Goal: Task Accomplishment & Management: Manage account settings

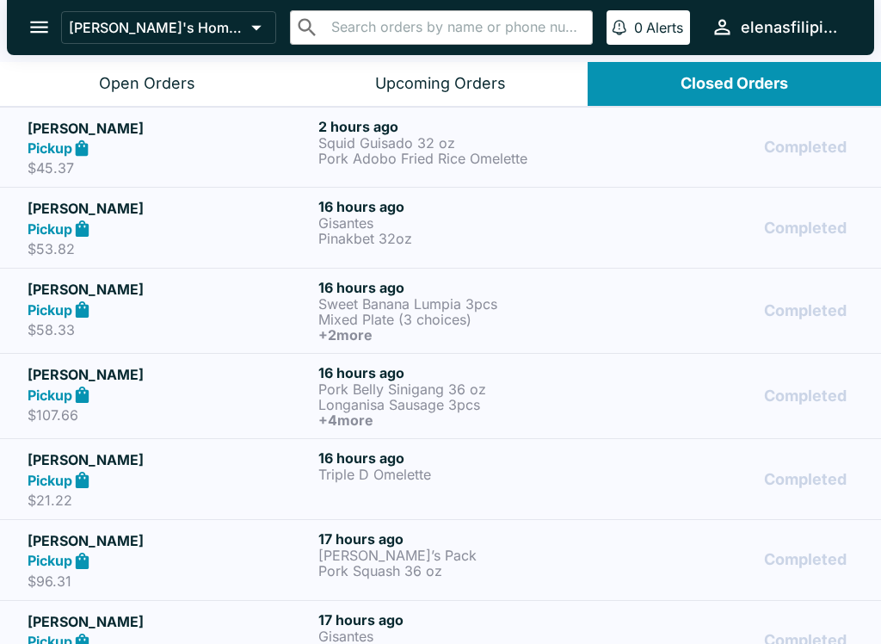
click at [253, 151] on div "Pickup" at bounding box center [170, 149] width 284 height 20
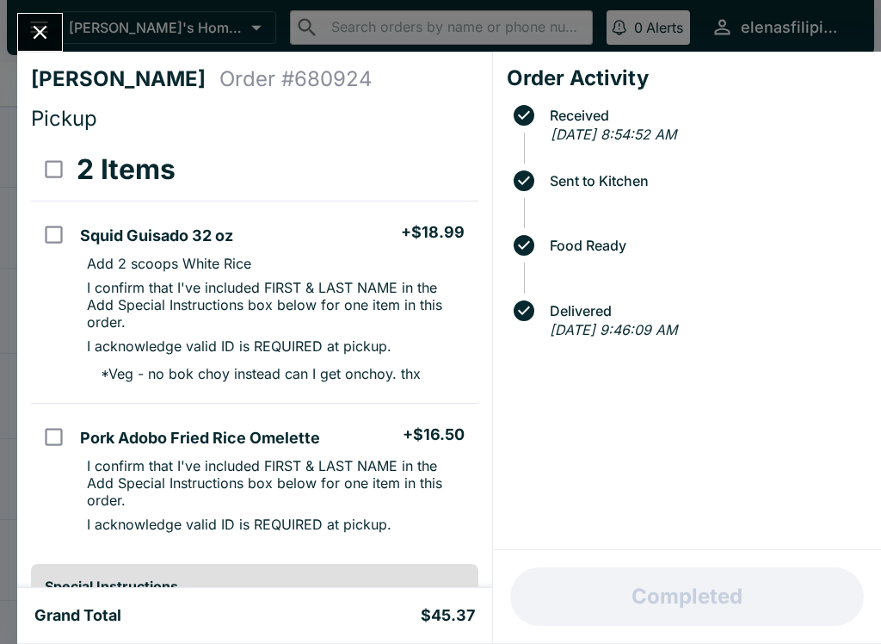
click at [56, 9] on div "[PERSON_NAME] Order # 680924 Pickup 2 Items Squid Guisado 32 oz + $18.99 Add 2 …" at bounding box center [440, 322] width 881 height 644
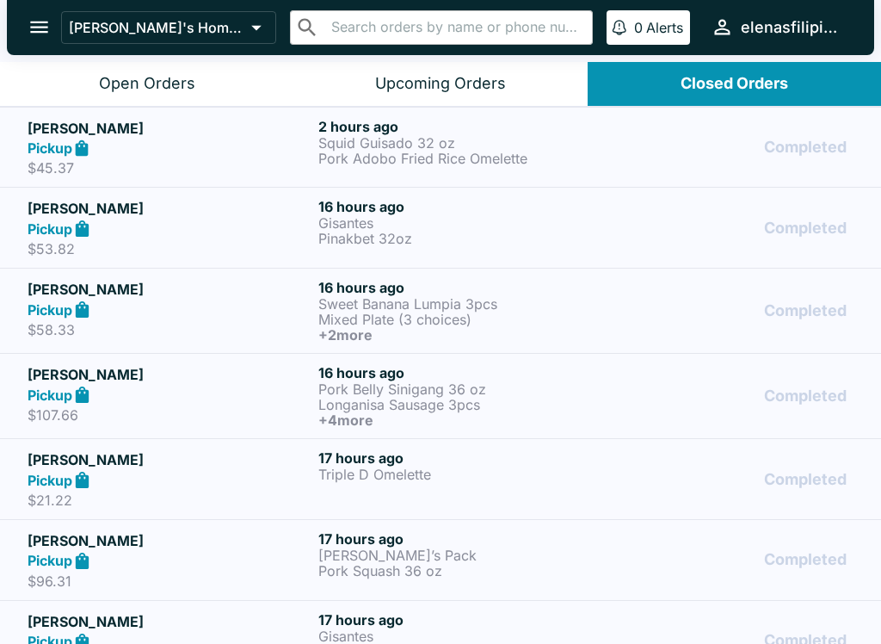
click at [62, 211] on h5 "[PERSON_NAME]" at bounding box center [170, 208] width 284 height 21
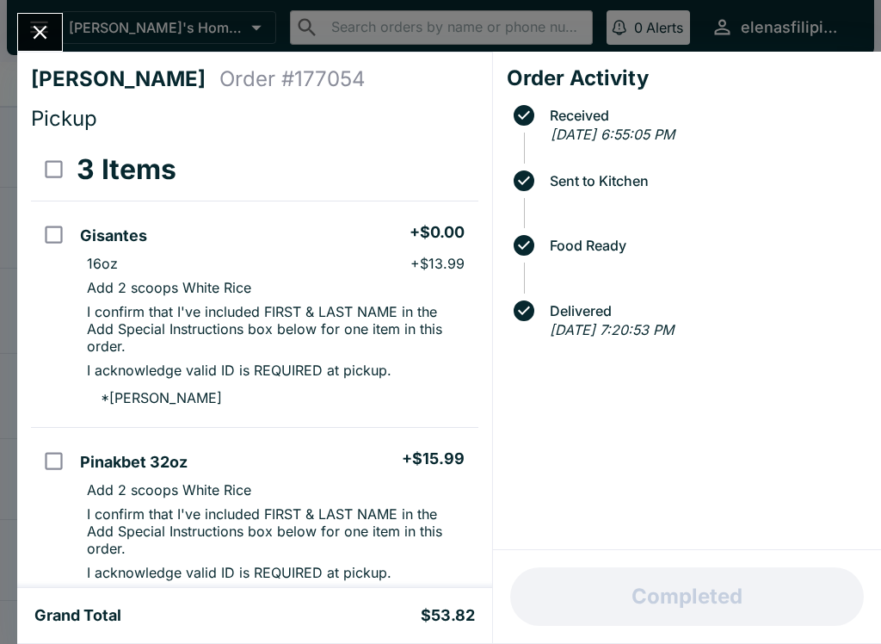
click at [39, 14] on button "Close" at bounding box center [40, 32] width 44 height 37
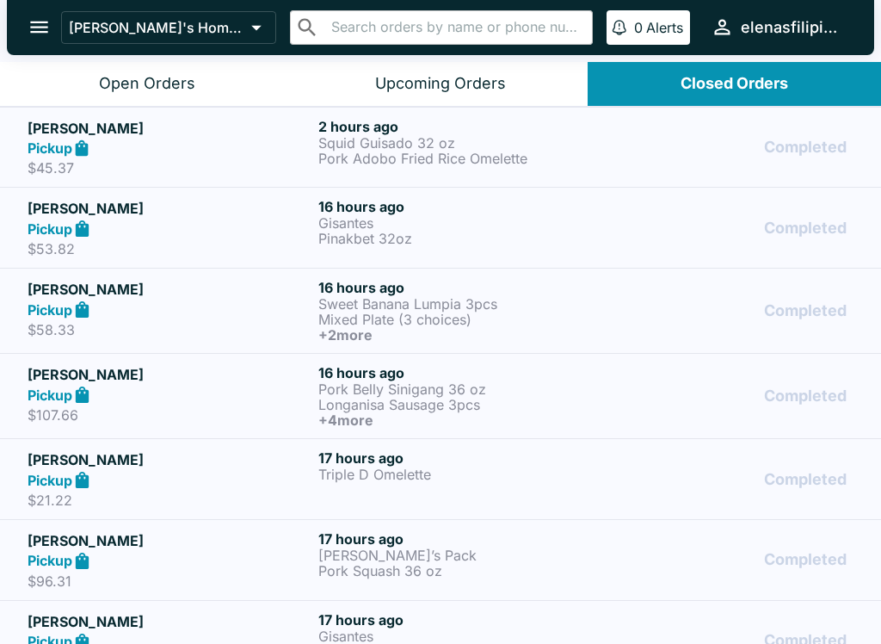
click at [56, 295] on h5 "[PERSON_NAME]" at bounding box center [170, 289] width 284 height 21
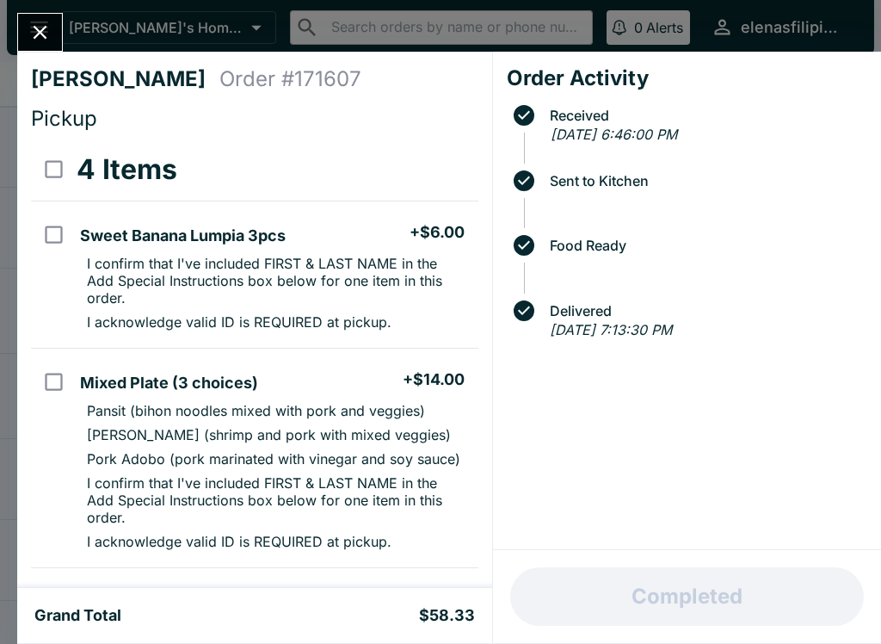
click at [34, 28] on icon "Close" at bounding box center [39, 32] width 23 height 23
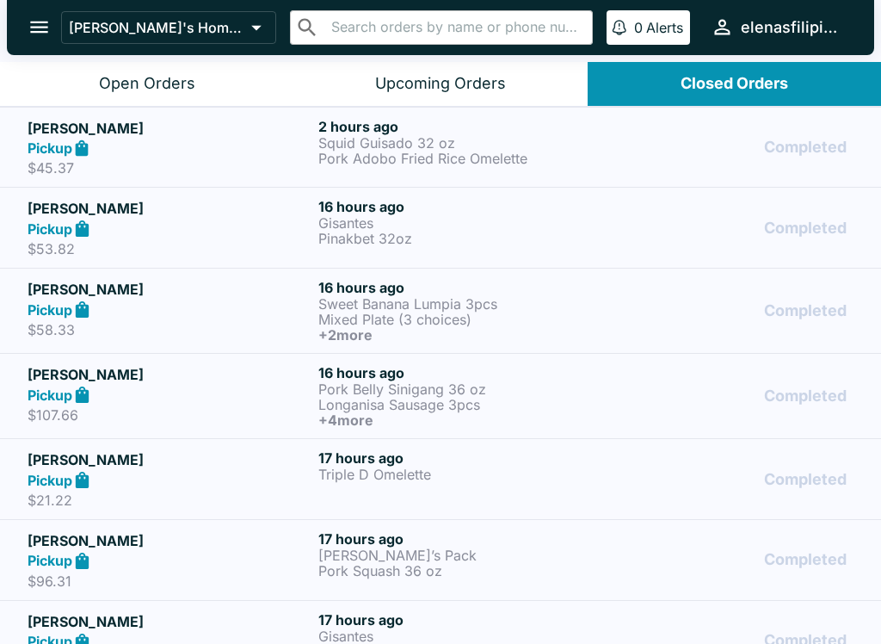
click at [40, 26] on icon "open drawer" at bounding box center [39, 26] width 23 height 23
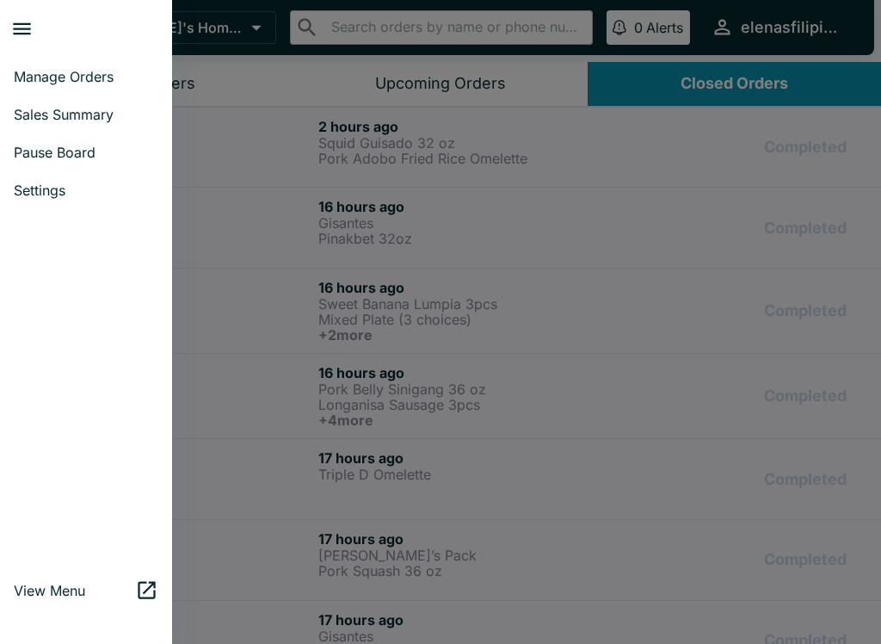
click at [58, 17] on div at bounding box center [91, 29] width 162 height 44
click at [54, 96] on link "Sales Summary" at bounding box center [86, 115] width 172 height 38
select select "03:00"
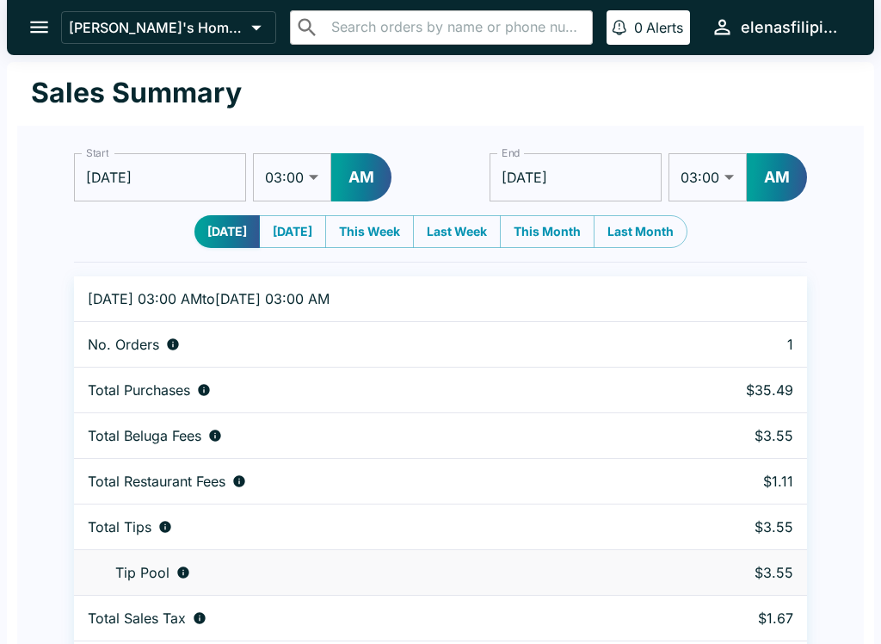
click at [49, 29] on icon "open drawer" at bounding box center [39, 26] width 23 height 23
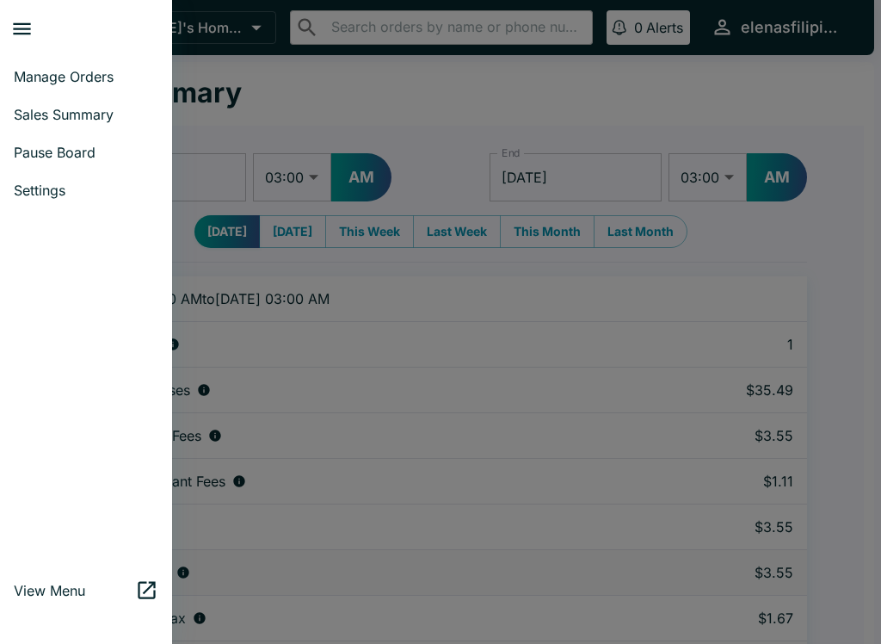
click at [52, 107] on span "Sales Summary" at bounding box center [86, 114] width 145 height 17
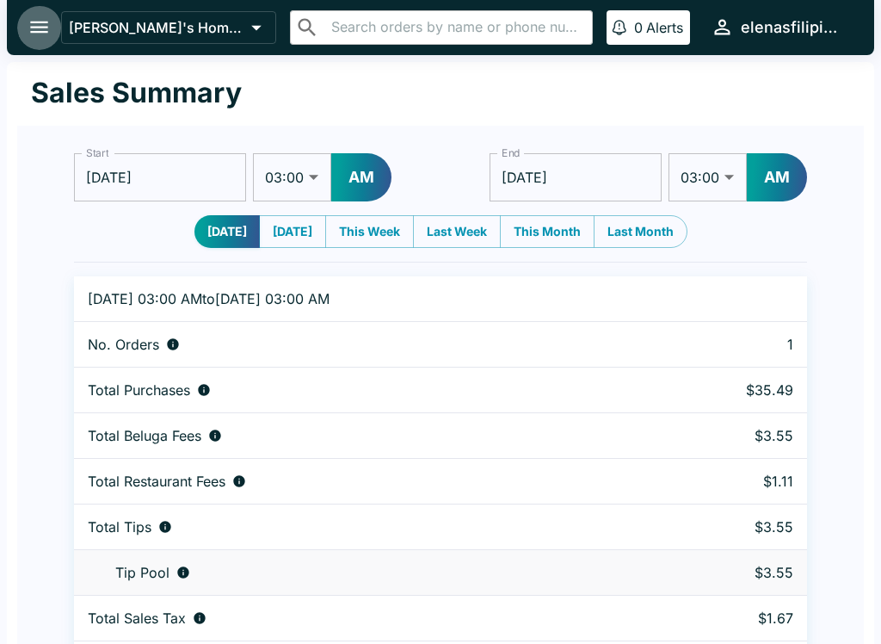
click at [44, 28] on icon "open drawer" at bounding box center [39, 28] width 18 height 12
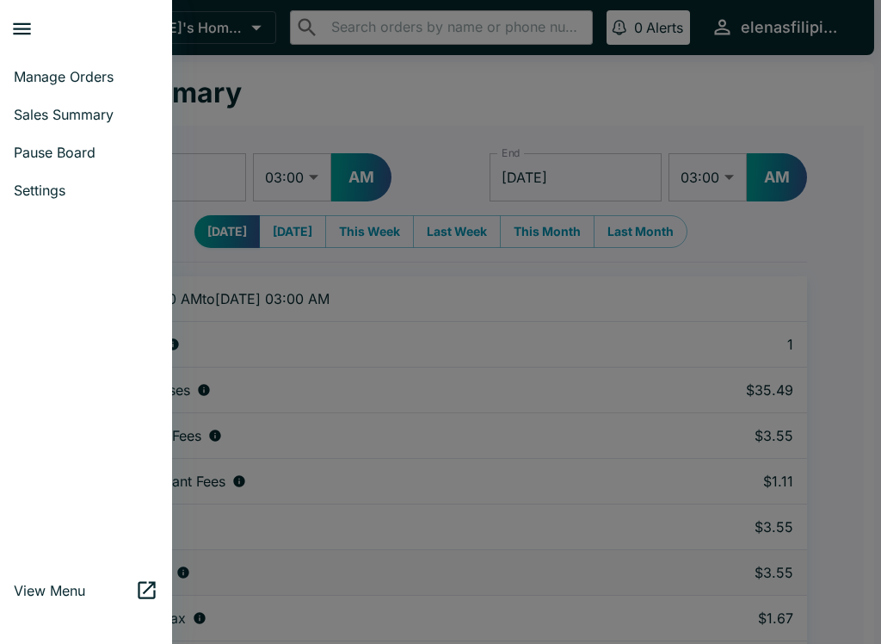
click at [47, 77] on span "Manage Orders" at bounding box center [86, 76] width 145 height 17
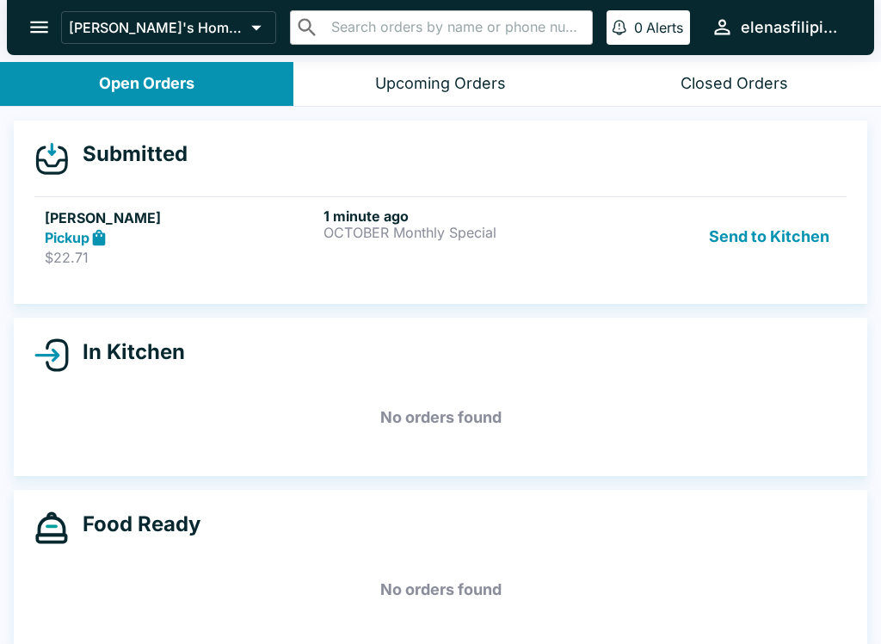
click at [94, 236] on icon at bounding box center [99, 237] width 13 height 16
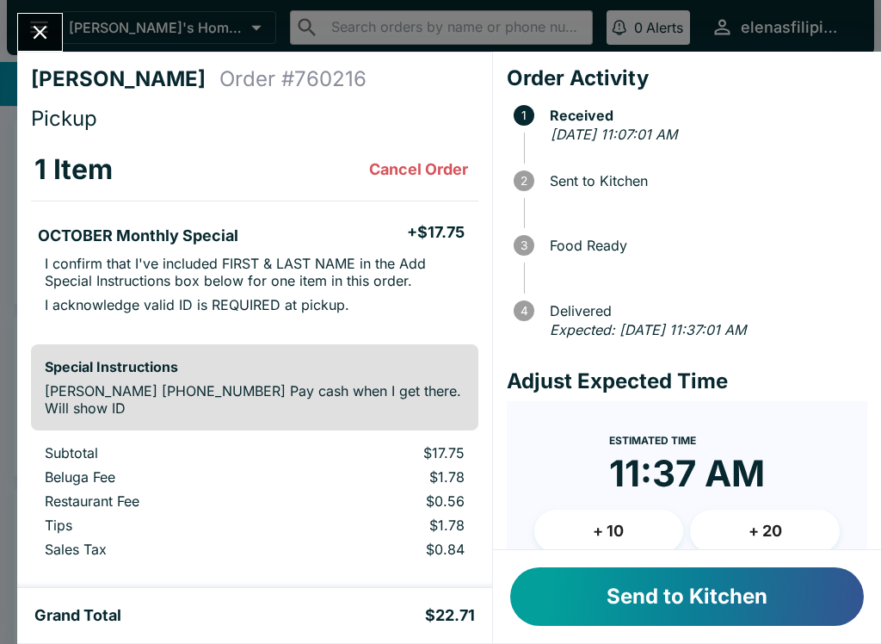
click at [585, 591] on button "Send to Kitchen" at bounding box center [687, 596] width 354 height 59
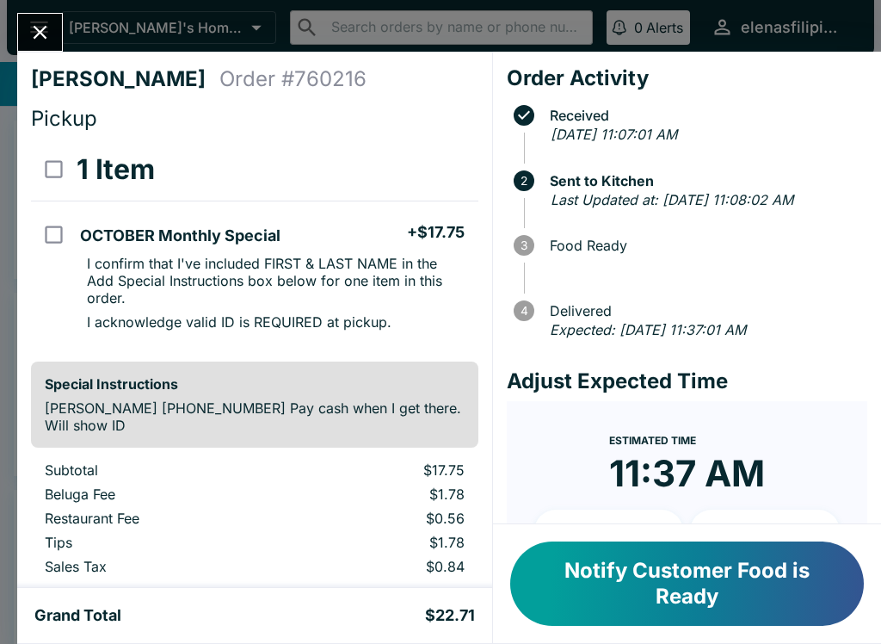
click at [571, 585] on button "Notify Customer Food is Ready" at bounding box center [687, 583] width 354 height 84
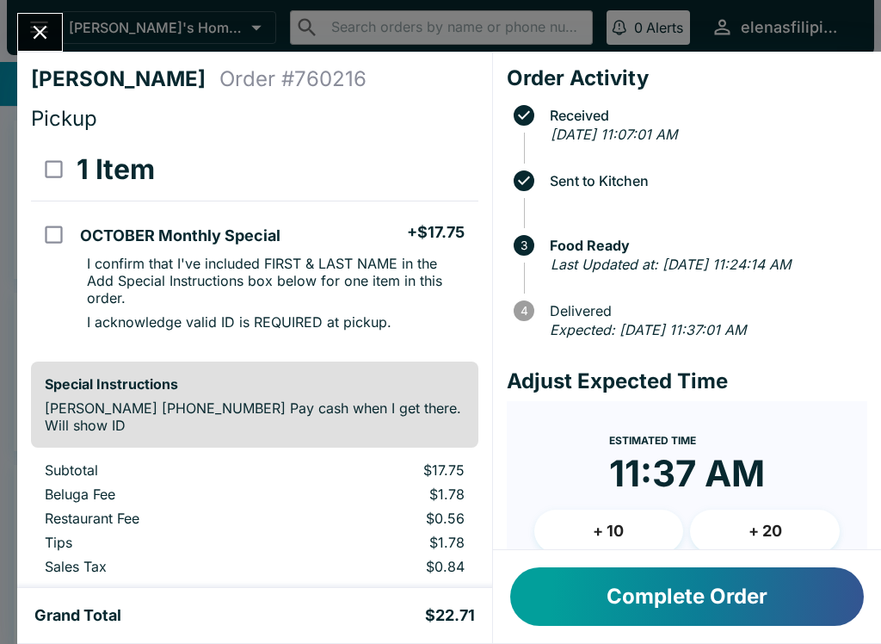
click at [38, 27] on icon "Close" at bounding box center [39, 32] width 23 height 23
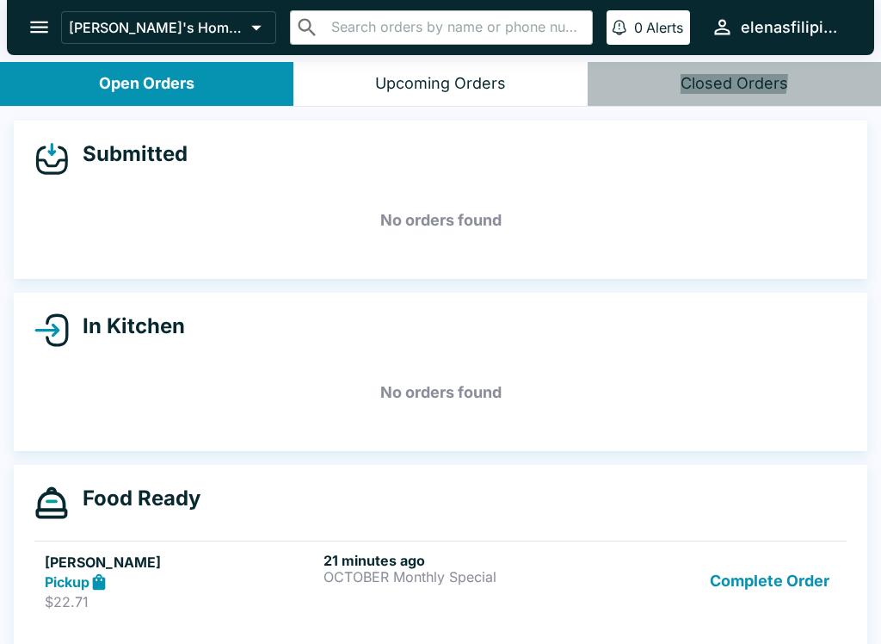
click at [657, 71] on button "Closed Orders" at bounding box center [734, 84] width 293 height 44
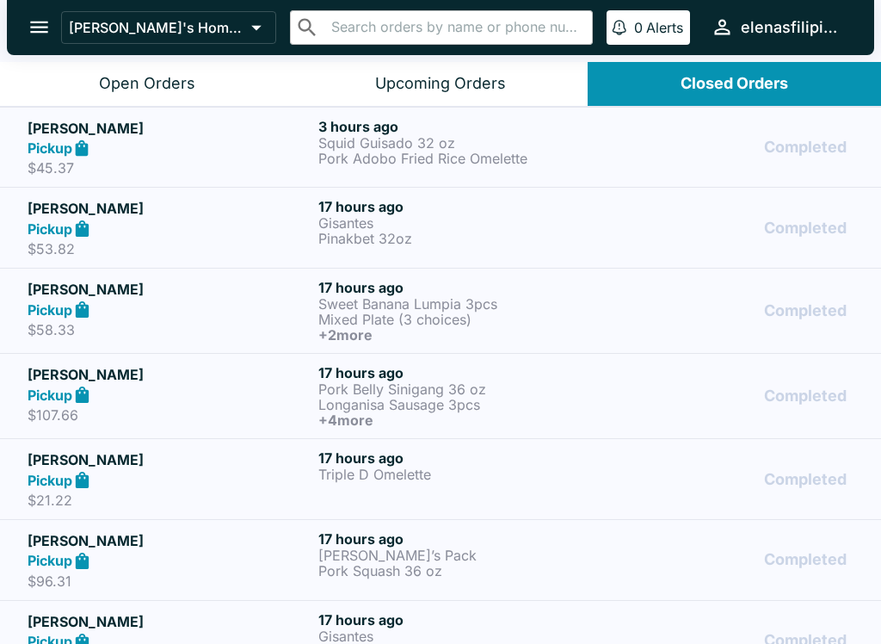
click at [90, 155] on icon at bounding box center [82, 149] width 20 height 20
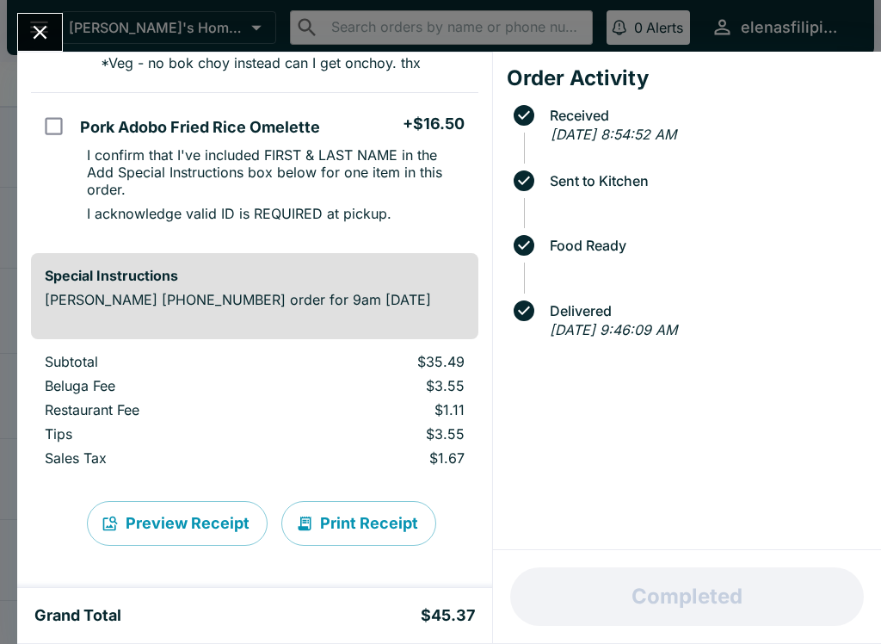
scroll to position [311, 0]
click at [40, 28] on icon "Close" at bounding box center [39, 32] width 23 height 23
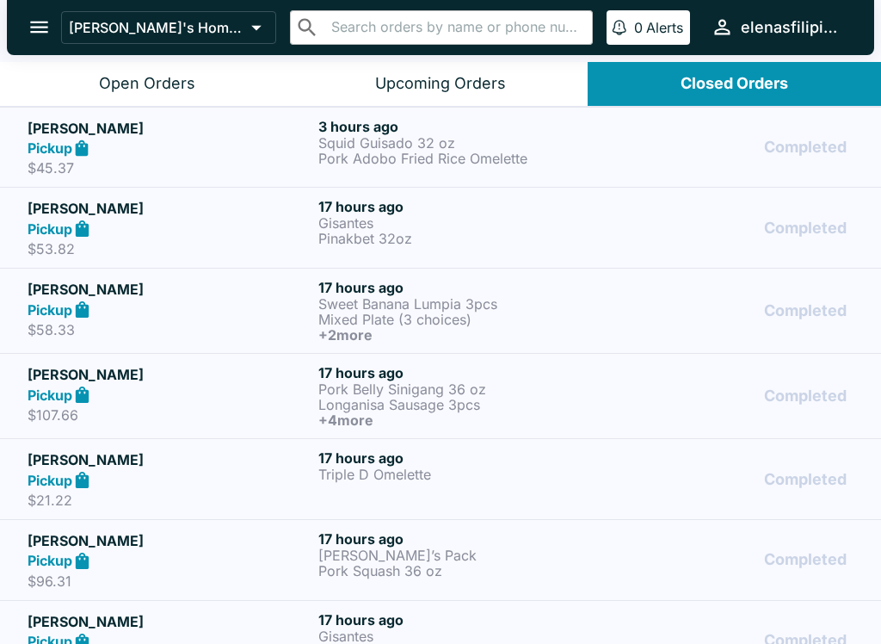
click at [138, 88] on div "Open Orders" at bounding box center [147, 84] width 96 height 20
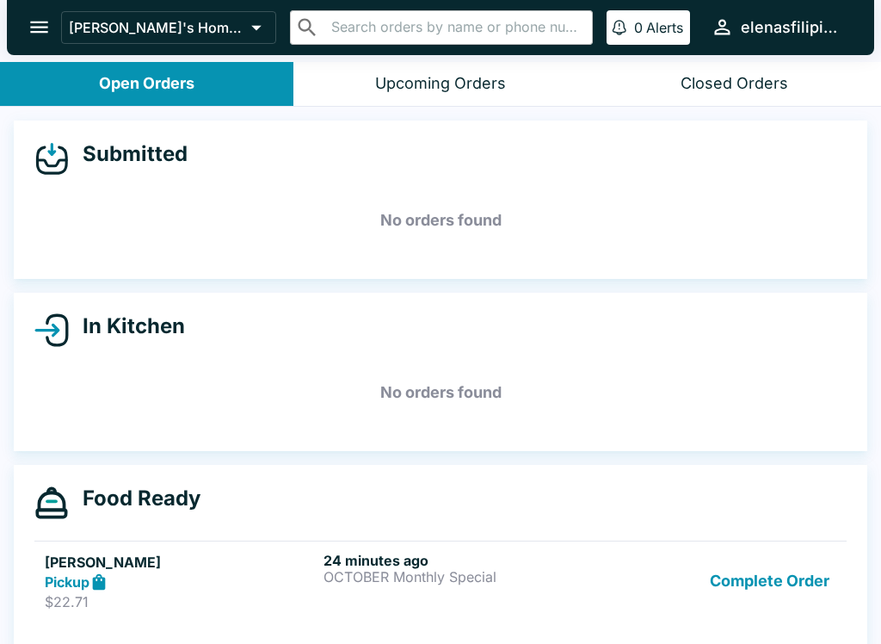
click at [762, 590] on button "Complete Order" at bounding box center [769, 581] width 133 height 59
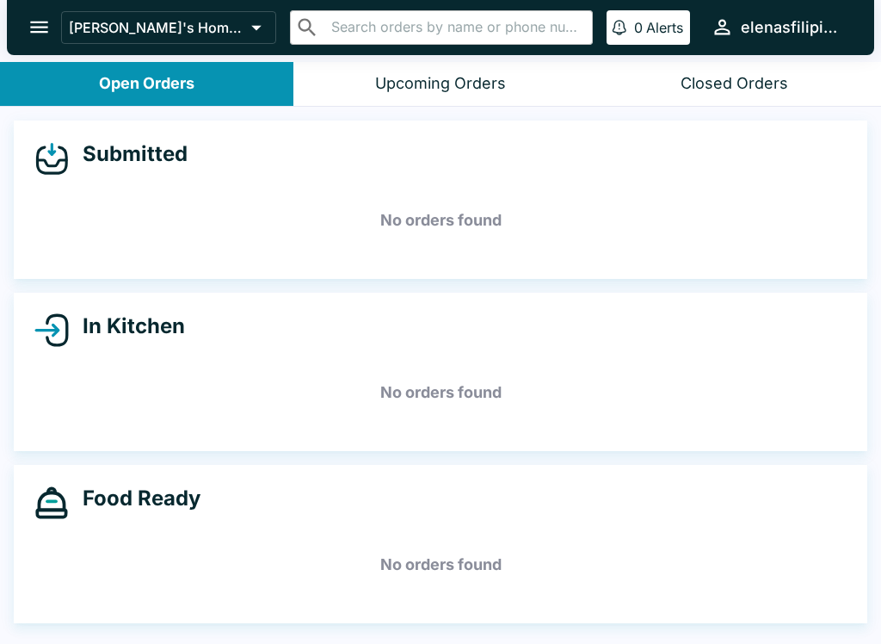
click at [42, 20] on icon "open drawer" at bounding box center [39, 26] width 23 height 23
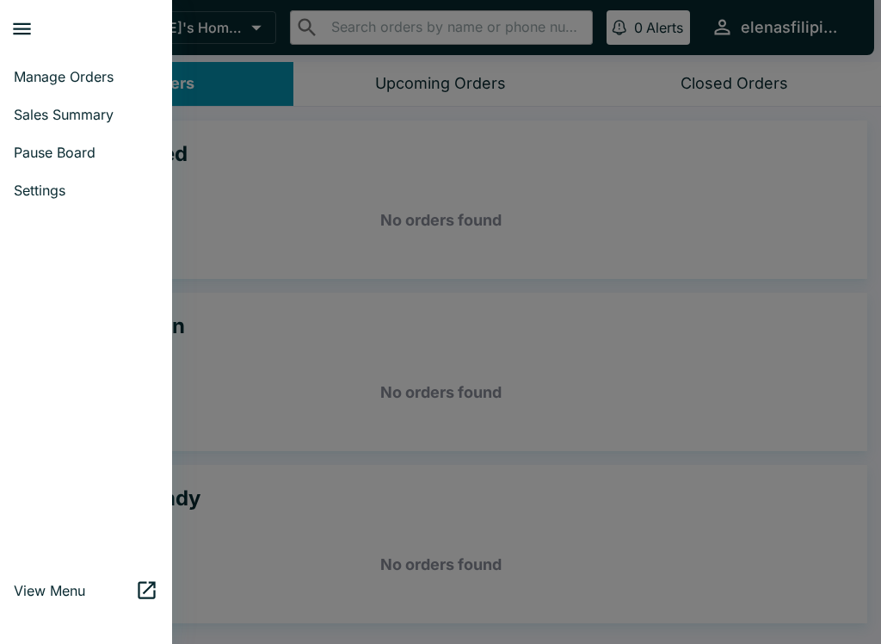
click at [52, 74] on span "Manage Orders" at bounding box center [86, 76] width 145 height 17
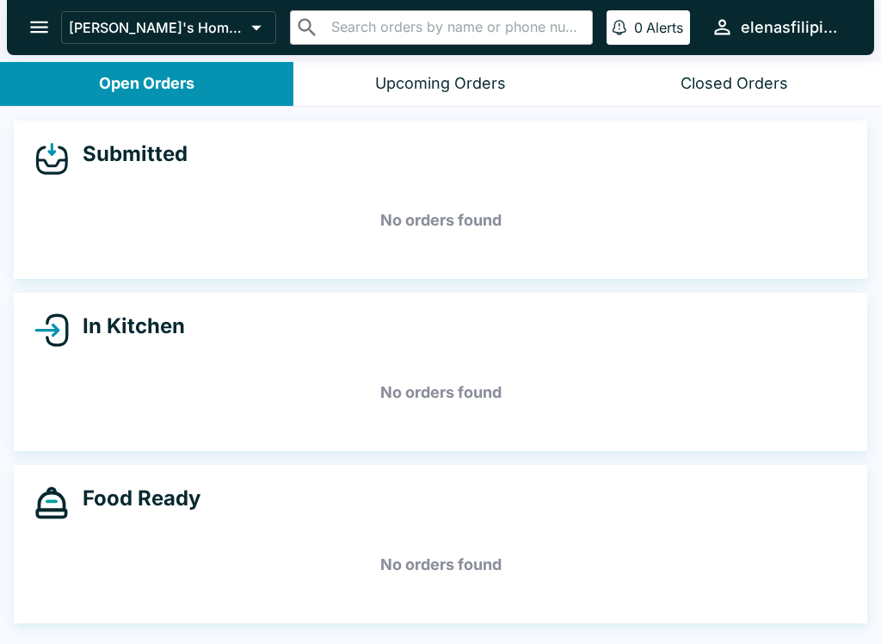
click at [59, 30] on button "open drawer" at bounding box center [39, 27] width 44 height 44
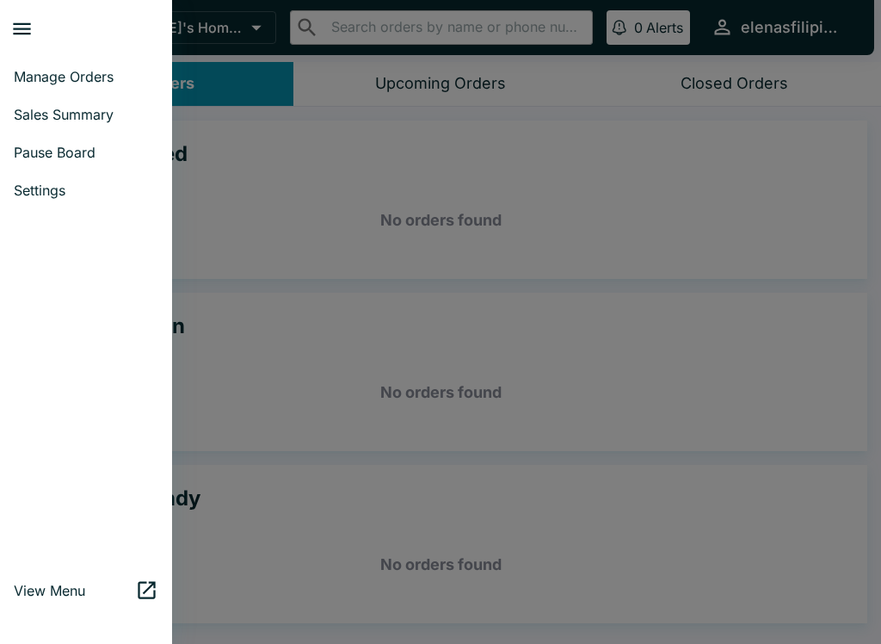
click at [65, 164] on link "Pause Board" at bounding box center [86, 152] width 172 height 38
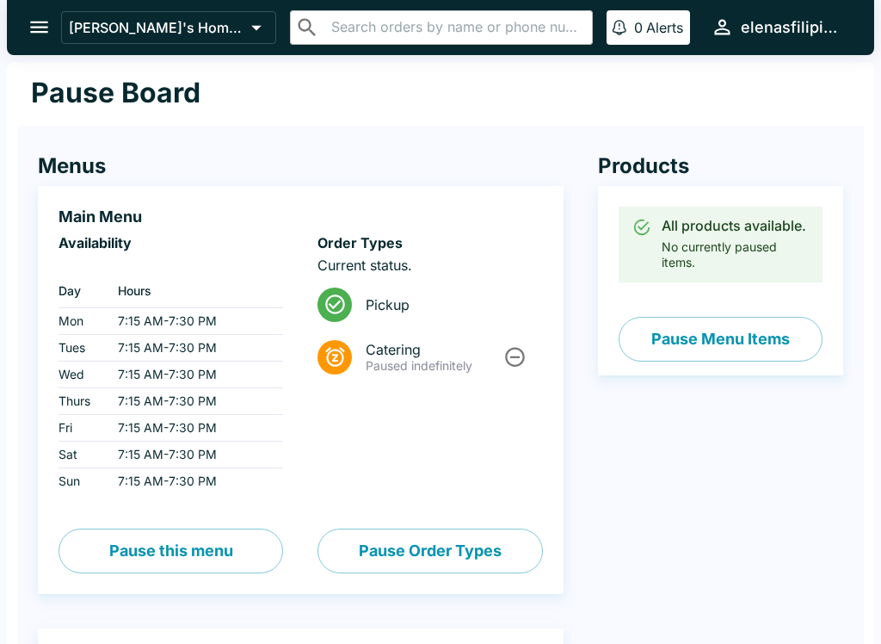
click at [692, 245] on div "All products available. No currently paused items." at bounding box center [735, 244] width 147 height 65
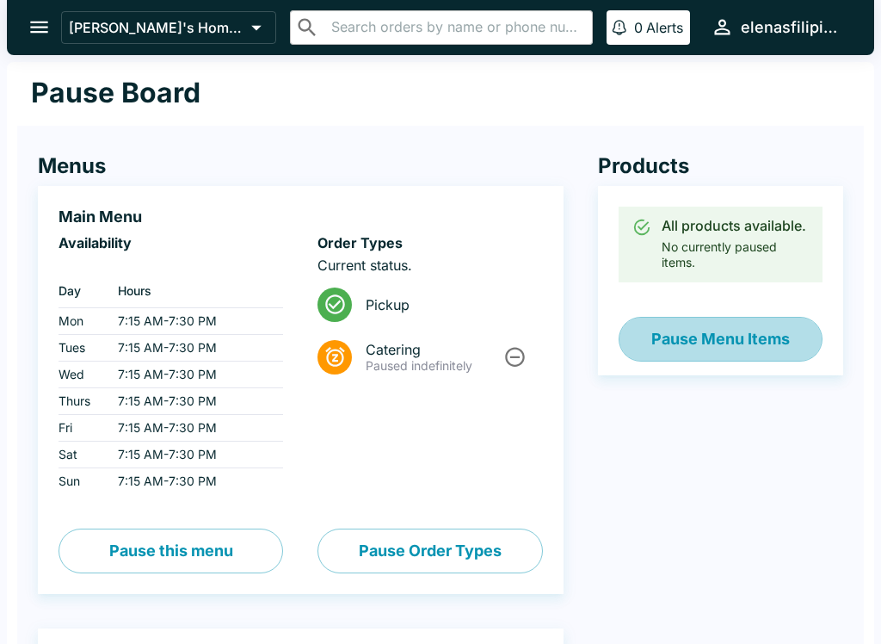
click at [664, 341] on button "Pause Menu Items" at bounding box center [721, 339] width 204 height 45
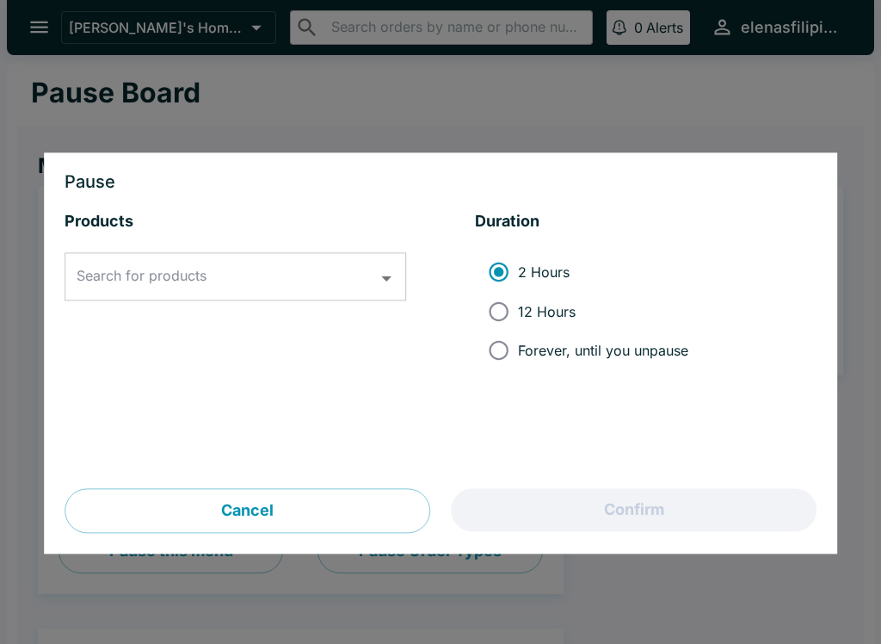
click at [179, 272] on div "Search for products Search for products" at bounding box center [236, 277] width 342 height 48
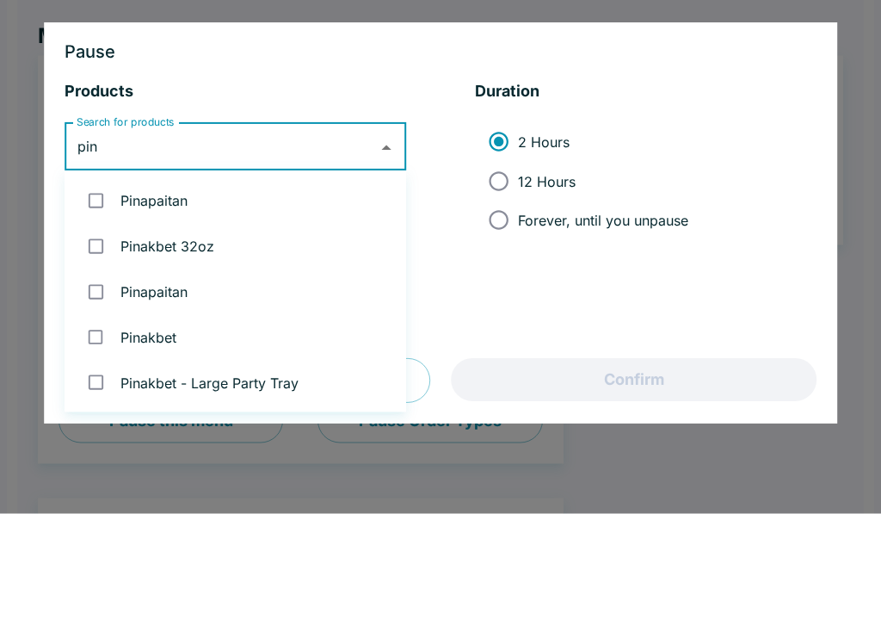
type input "[PERSON_NAME]"
click at [102, 359] on input "checkbox" at bounding box center [95, 376] width 35 height 35
checkbox input "true"
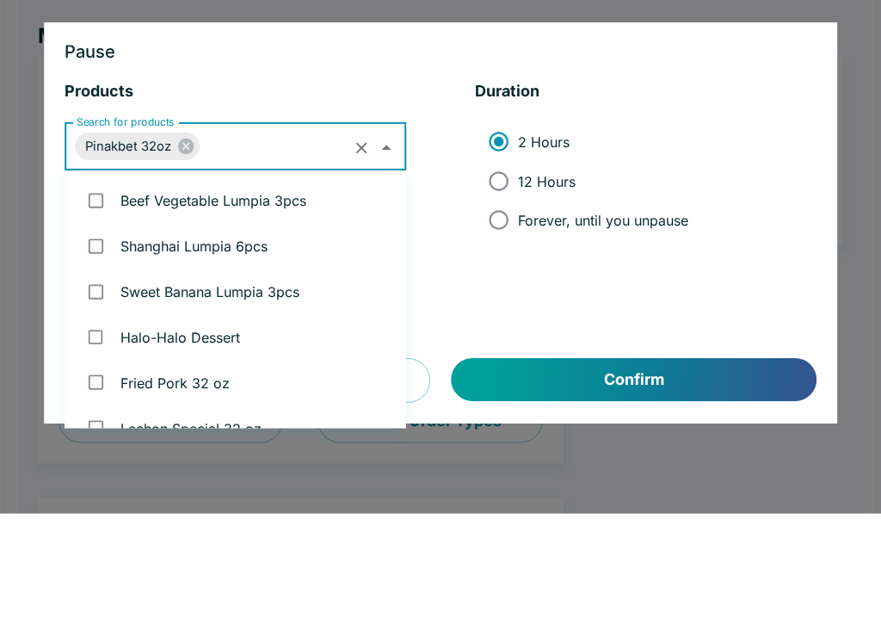
scroll to position [1387, 0]
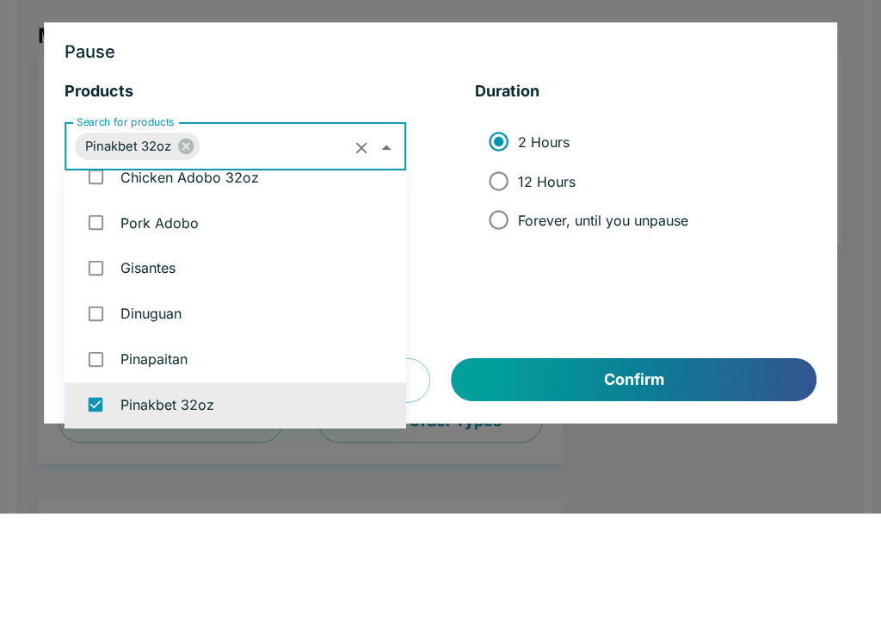
click at [504, 331] on input "Forever, until you unpause" at bounding box center [498, 350] width 39 height 39
radio input "true"
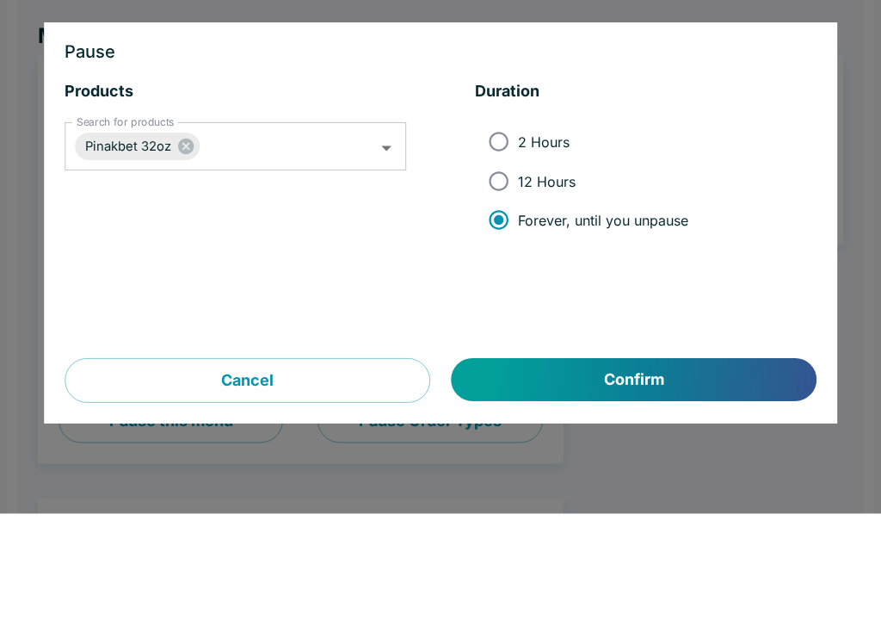
scroll to position [131, 0]
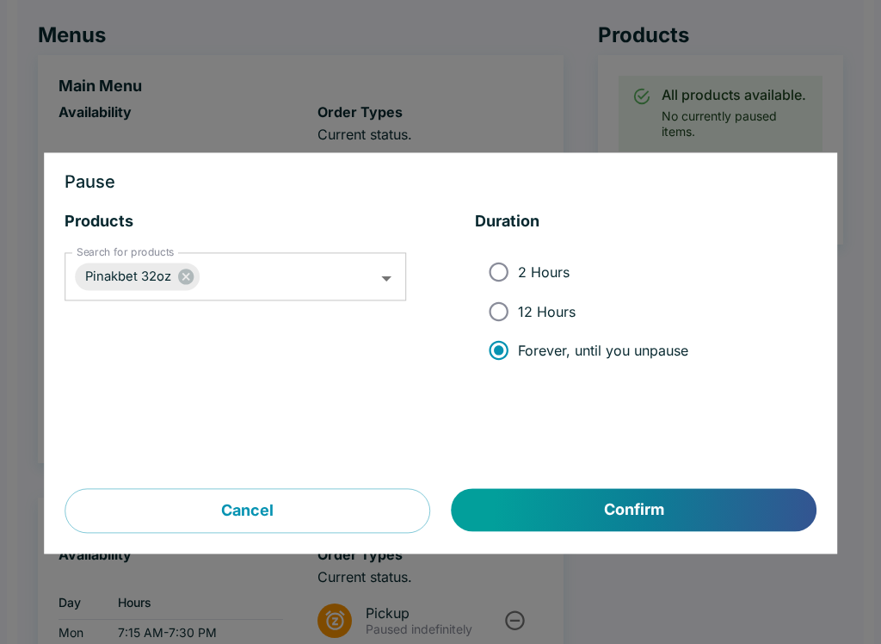
click at [603, 505] on button "Confirm" at bounding box center [634, 510] width 365 height 43
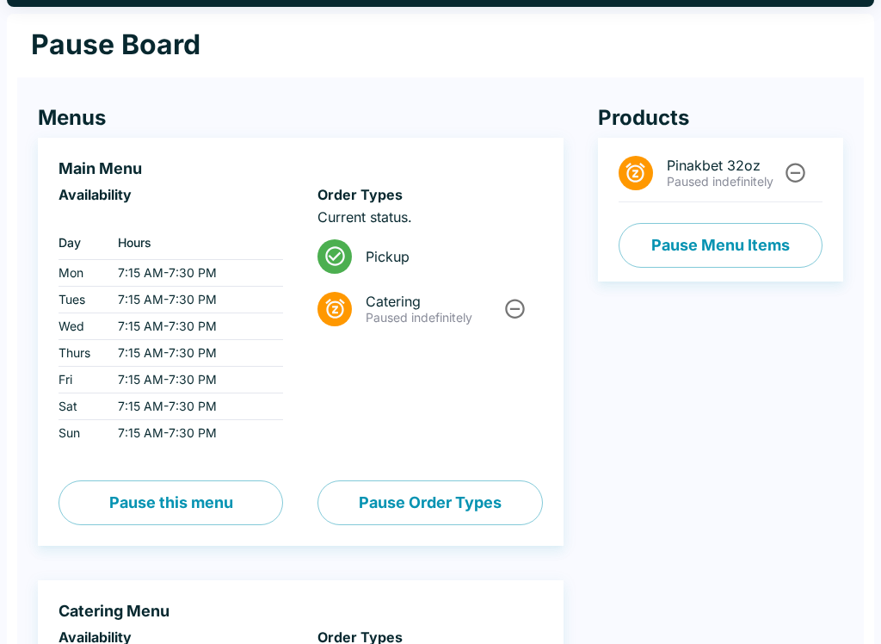
scroll to position [0, 0]
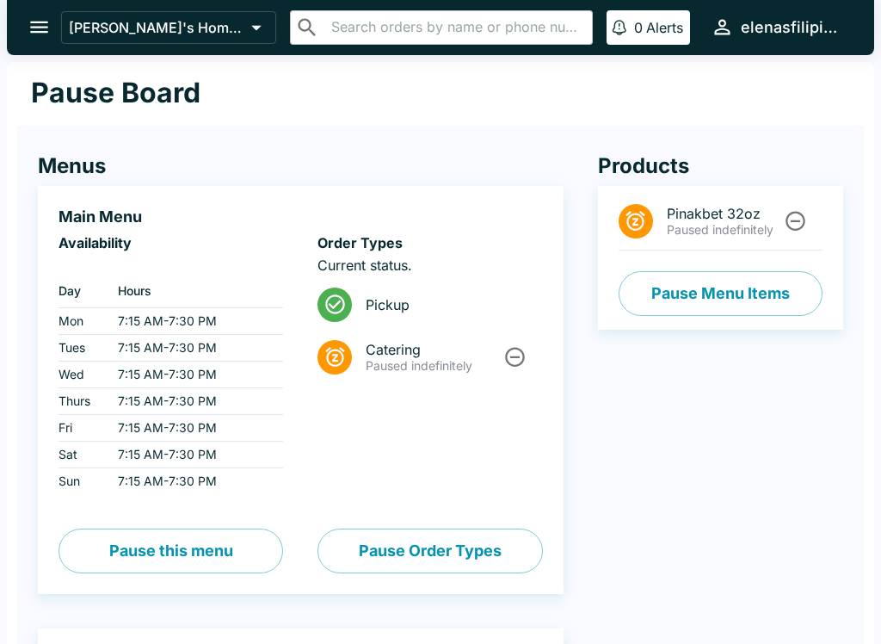
click at [24, 30] on button "open drawer" at bounding box center [39, 27] width 44 height 44
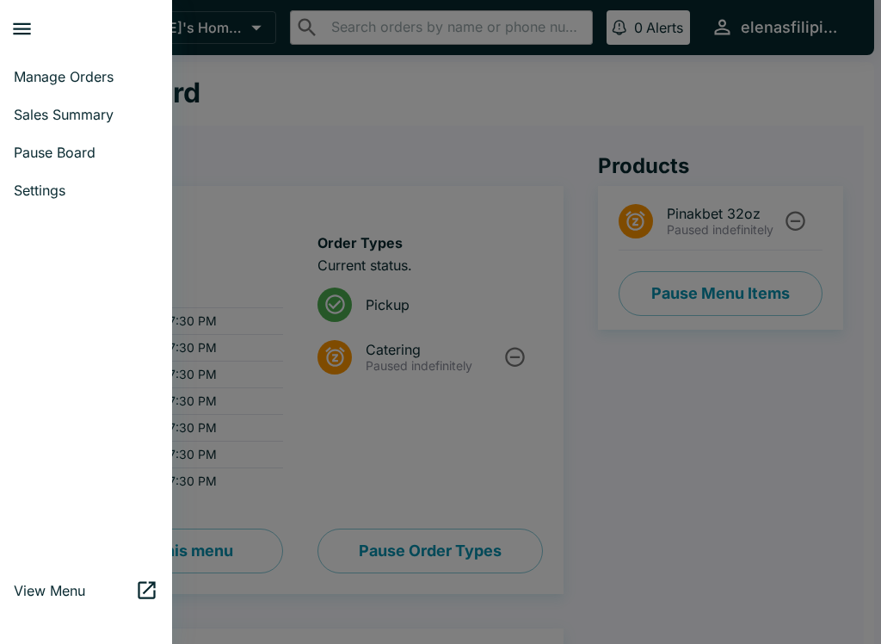
click at [63, 72] on span "Manage Orders" at bounding box center [86, 76] width 145 height 17
